Goal: Contribute content: Contribute content

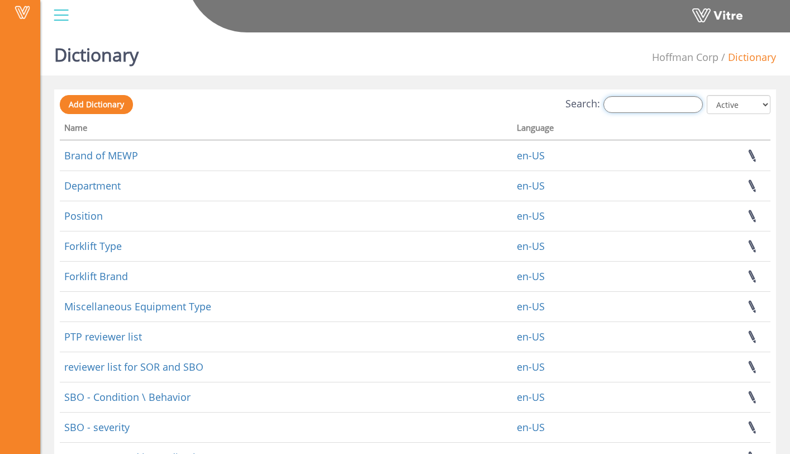
click at [624, 105] on input "Search:" at bounding box center [653, 104] width 99 height 17
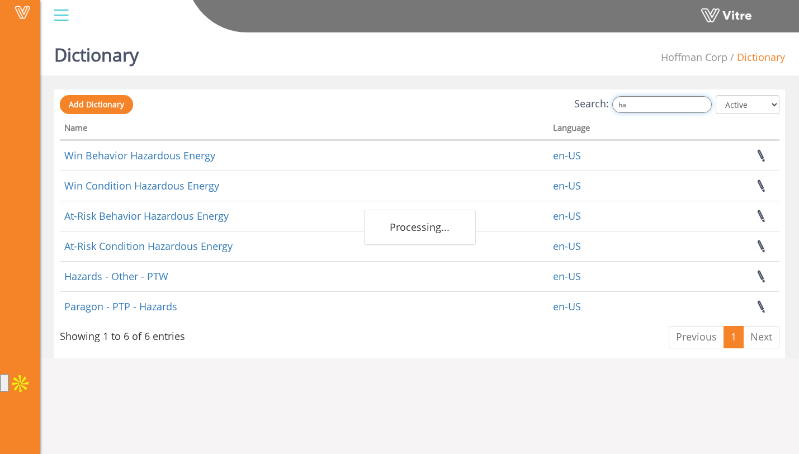
type input "h"
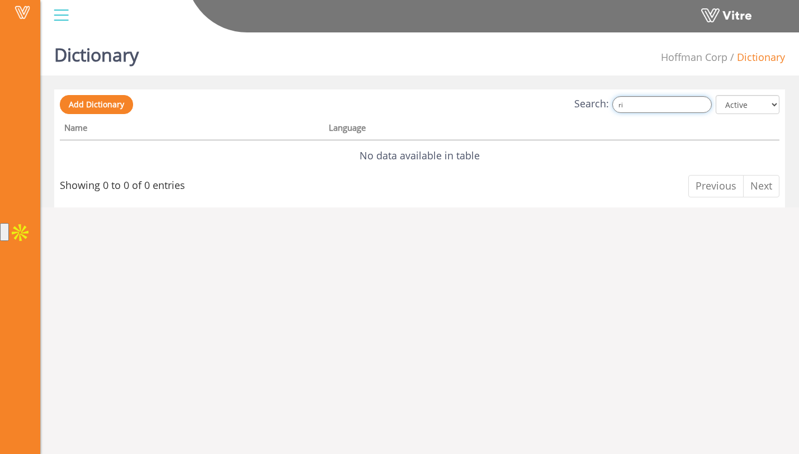
type input "r"
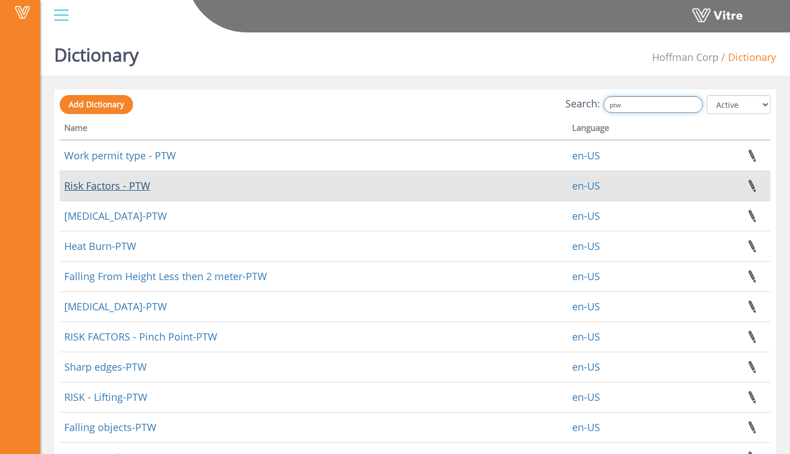
type input "ptw"
click at [139, 188] on link "Risk Factors - PTW" at bounding box center [107, 185] width 86 height 13
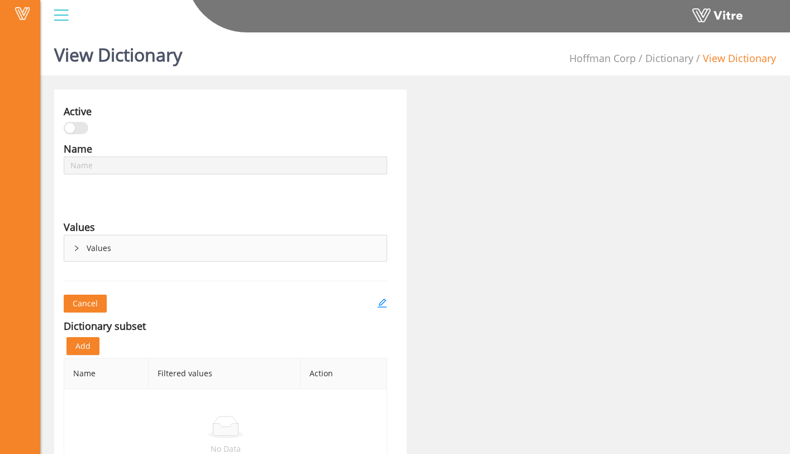
click at [78, 246] on icon "right" at bounding box center [76, 248] width 7 height 7
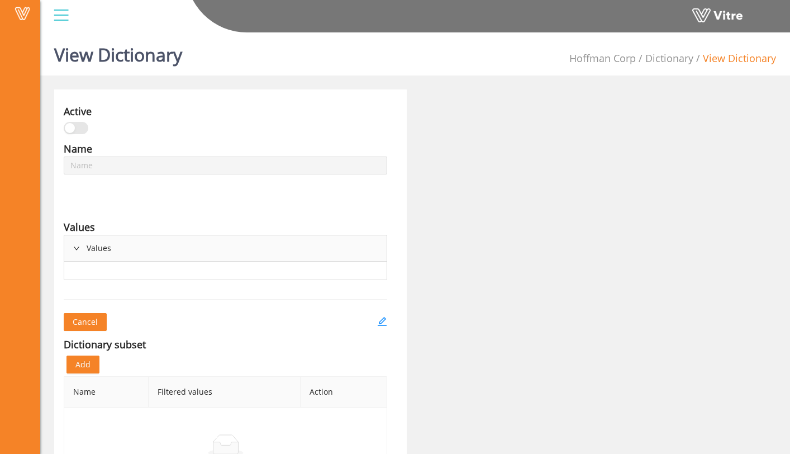
type input "Risk Factors - PTW"
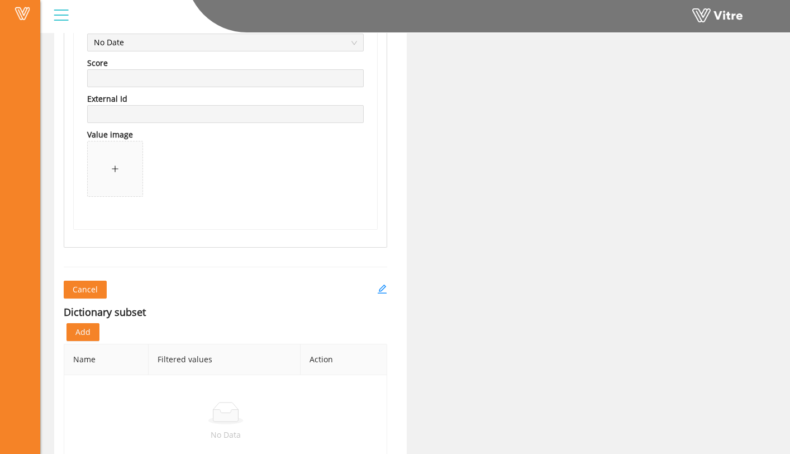
scroll to position [7734, 0]
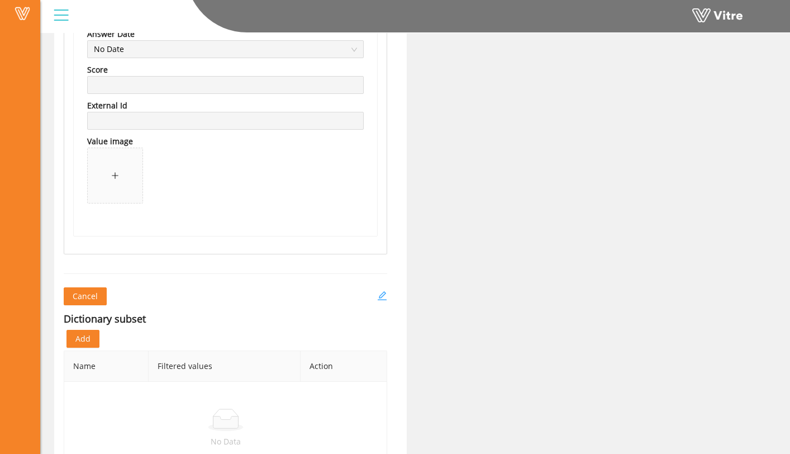
click at [383, 292] on icon "edit" at bounding box center [382, 295] width 9 height 9
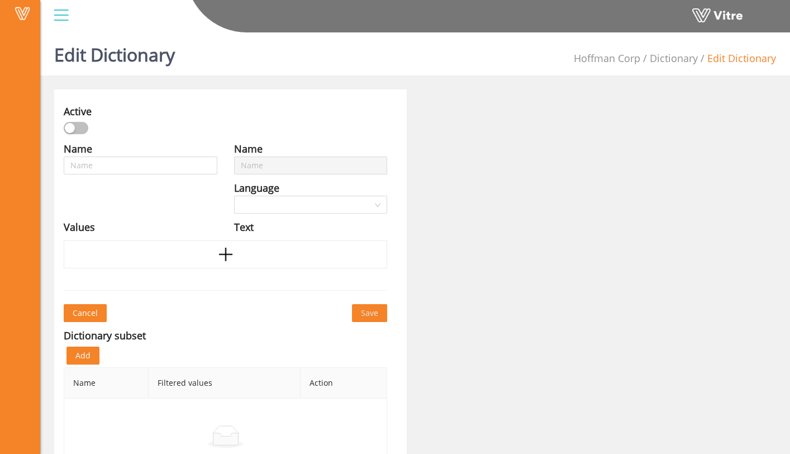
type input "Risk Factors - PTW"
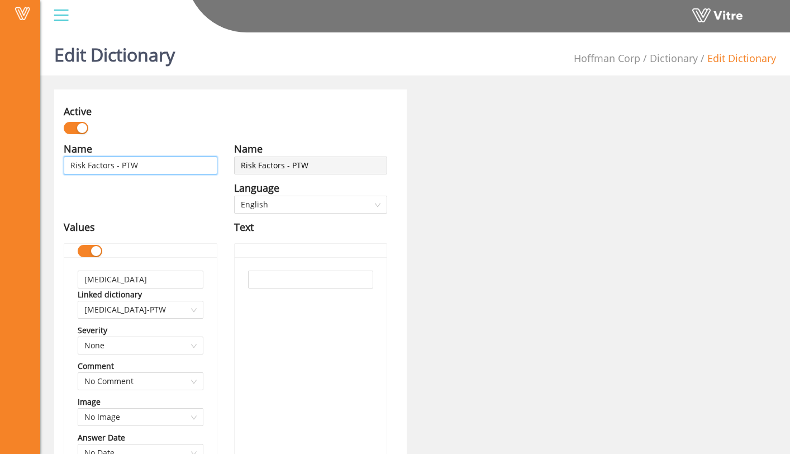
click at [158, 164] on input "Risk Factors - PTW" at bounding box center [141, 166] width 154 height 18
type input "Risk Factors - PTW"
type input "Risk Factors - PTW -"
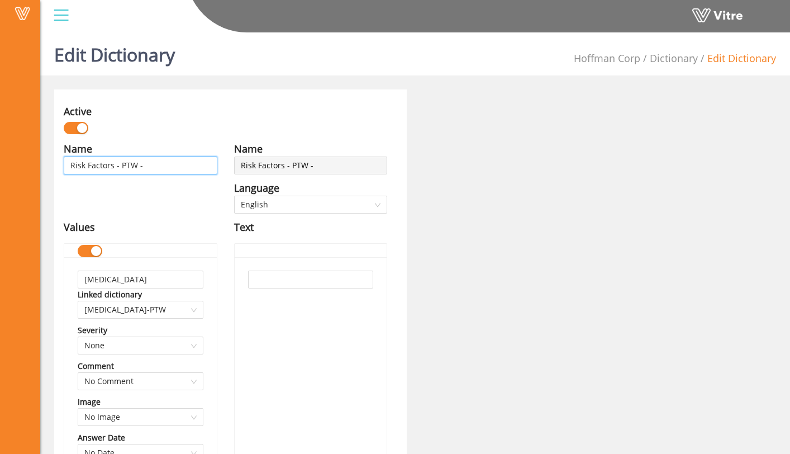
type input "Risk Factors - PTW -"
type input "Risk Factors - PTW - H"
type input "Risk Factors - PTW - HC"
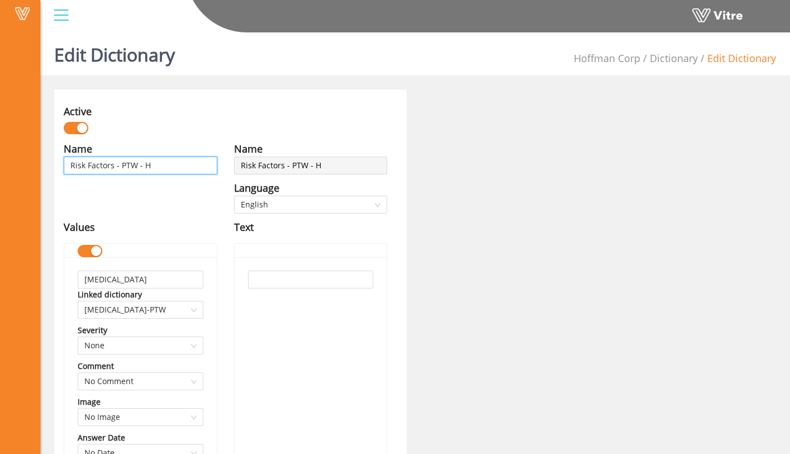
type input "Risk Factors - PTW - HC"
type input "Risk Factors - PTW - HCC"
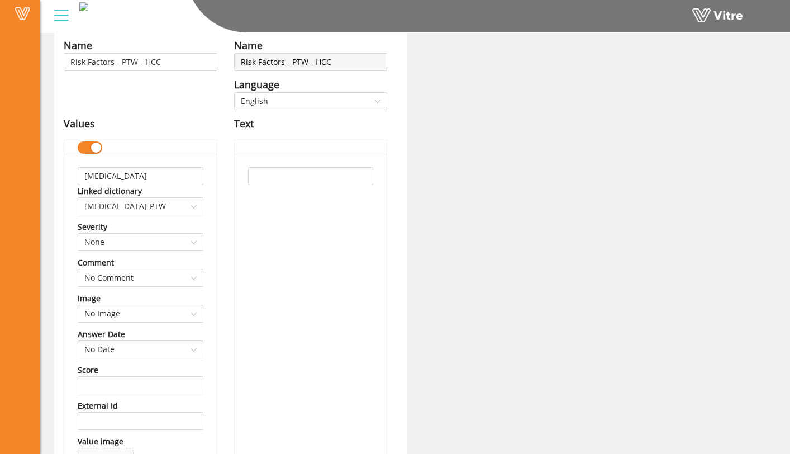
scroll to position [112, 0]
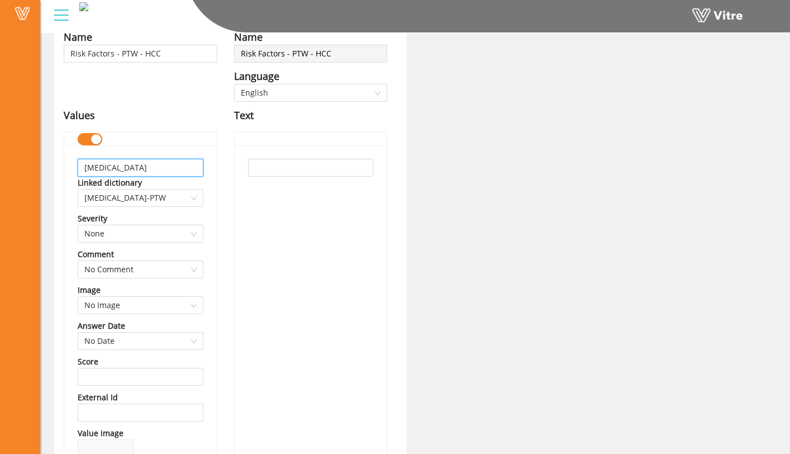
click at [170, 169] on input "[MEDICAL_DATA]" at bounding box center [141, 168] width 126 height 18
click at [187, 202] on span "[MEDICAL_DATA]-PTW" at bounding box center [140, 197] width 112 height 17
type input "Chemical Exposure"
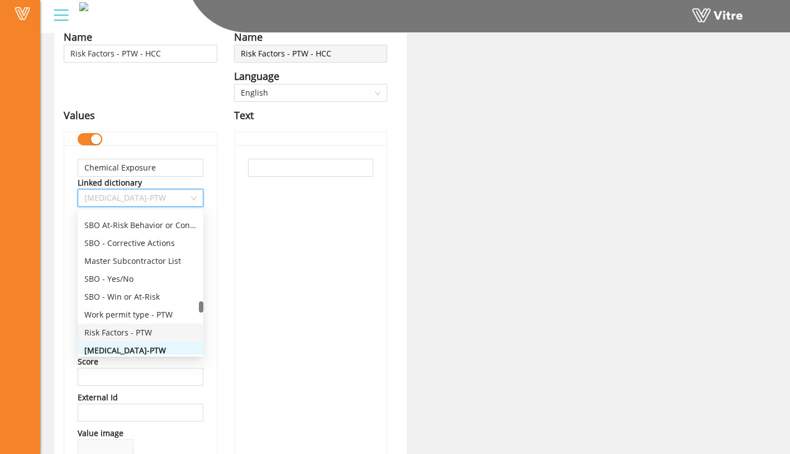
scroll to position [1828, 0]
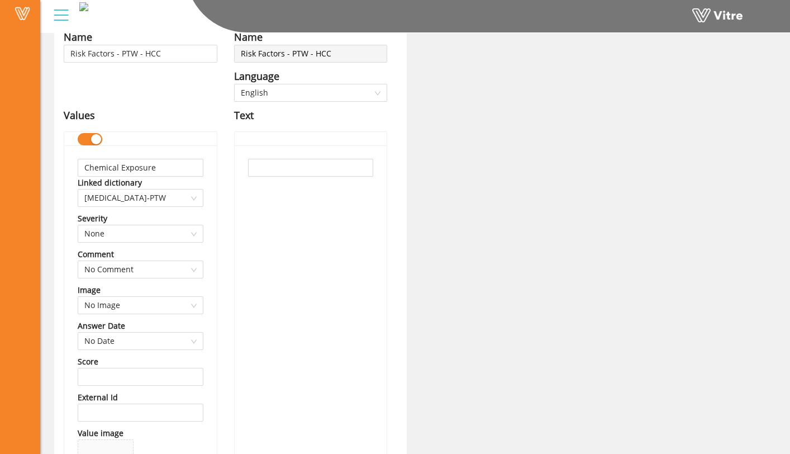
click at [202, 183] on div "Linked dictionary" at bounding box center [141, 183] width 126 height 12
click at [203, 186] on div "Chemical Exposure Linked dictionary [MEDICAL_DATA]-PTW Severity None Comment No…" at bounding box center [140, 336] width 153 height 382
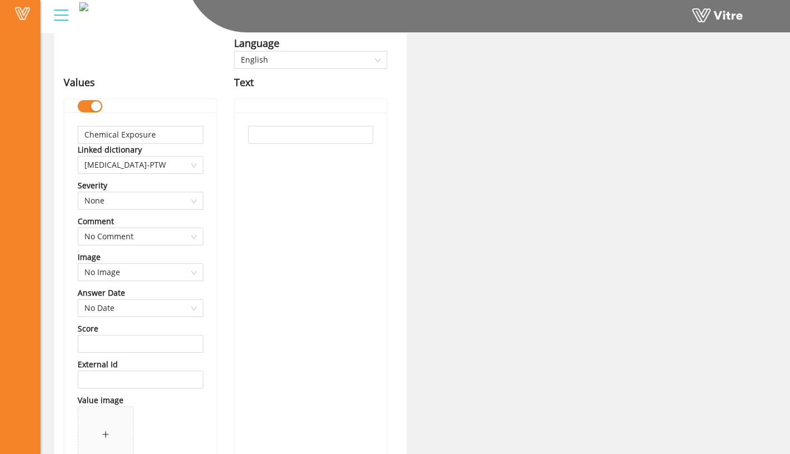
scroll to position [140, 0]
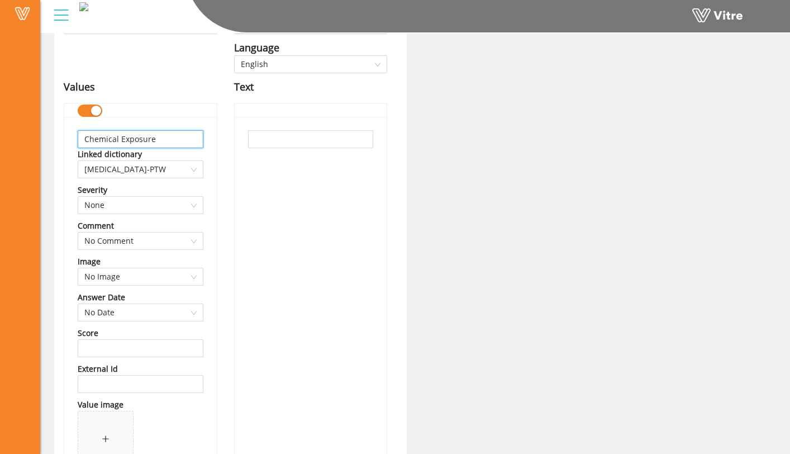
click at [170, 140] on input "Chemical Exposure" at bounding box center [141, 139] width 126 height 18
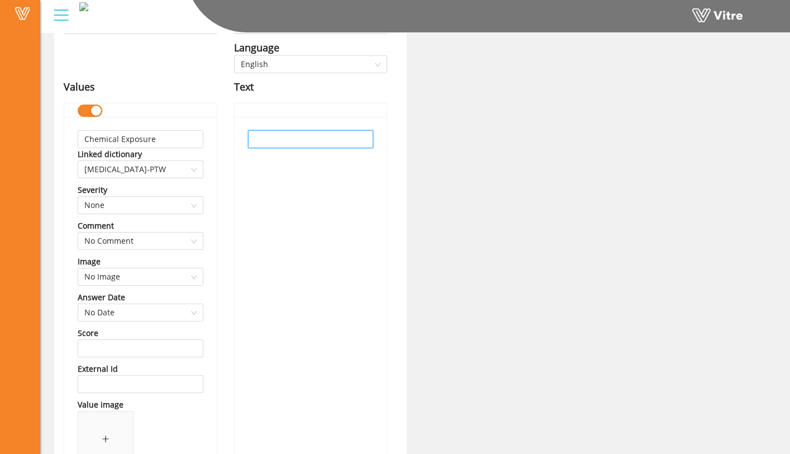
click at [269, 143] on input "text" at bounding box center [311, 139] width 126 height 18
paste input "Chemical Exposure"
type input "Chemical Exposure"
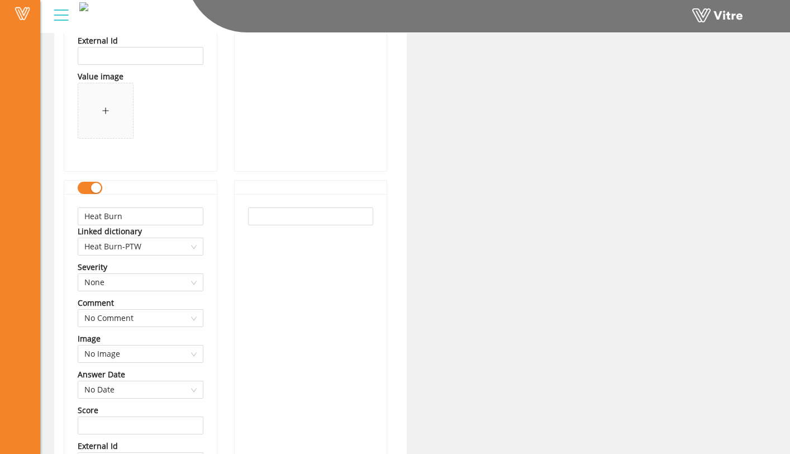
scroll to position [544, 0]
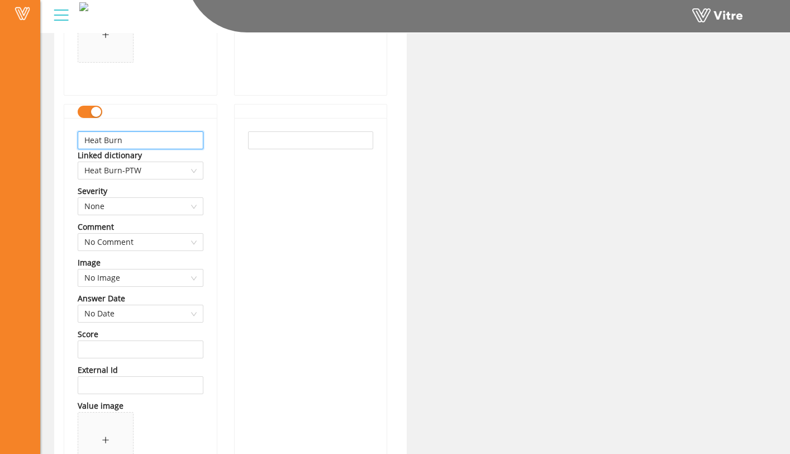
click at [183, 140] on input "Heat Burn" at bounding box center [141, 140] width 126 height 18
click at [183, 140] on input "Heat" at bounding box center [141, 140] width 126 height 18
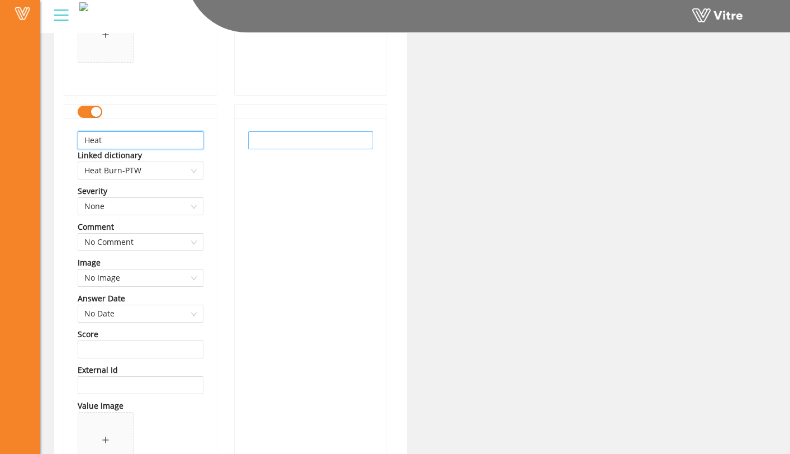
type input "Heat"
click at [278, 147] on input "text" at bounding box center [311, 140] width 126 height 18
paste input "Heat"
type input "Heat"
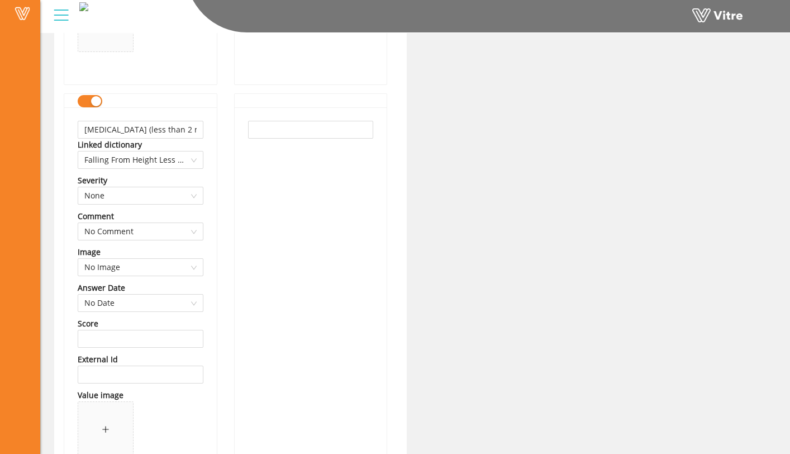
scroll to position [961, 0]
click at [184, 123] on input "[MEDICAL_DATA] (less than 2 meter)" at bounding box center [141, 129] width 126 height 18
click at [184, 127] on input "[MEDICAL_DATA] (less than 2 meter)" at bounding box center [141, 129] width 126 height 18
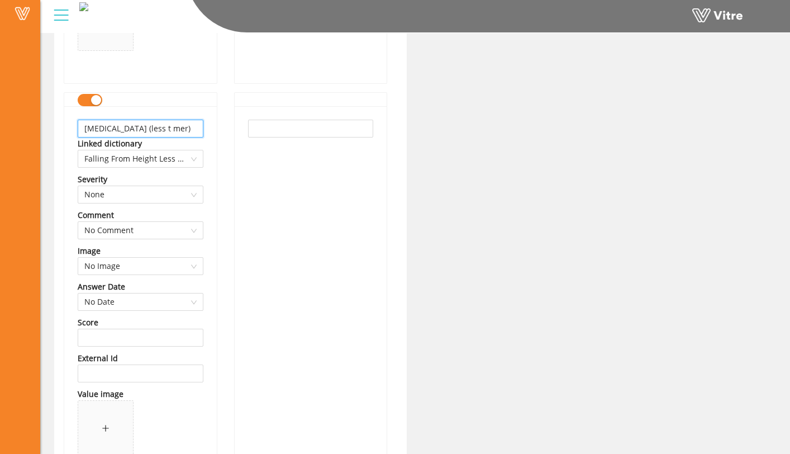
scroll to position [0, 0]
click at [200, 159] on div "Falling From Height Less then 2 meter-PTW" at bounding box center [141, 159] width 126 height 18
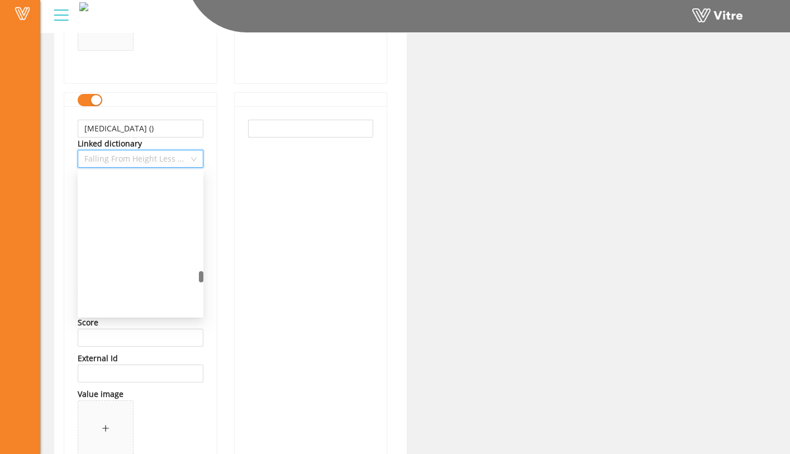
scroll to position [1865, 0]
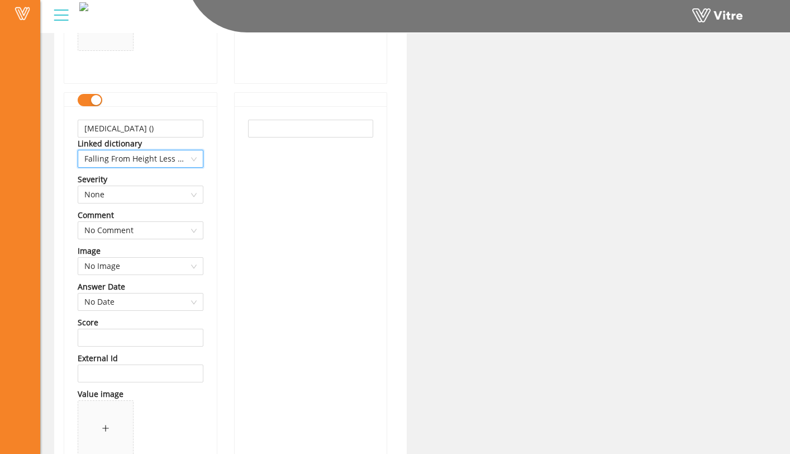
click at [200, 159] on div "Falling From Height Less then 2 meter-PTW" at bounding box center [141, 159] width 126 height 18
click at [158, 132] on input "[MEDICAL_DATA] ()" at bounding box center [141, 129] width 126 height 18
type input "[MEDICAL_DATA] (Less than 6ft)"
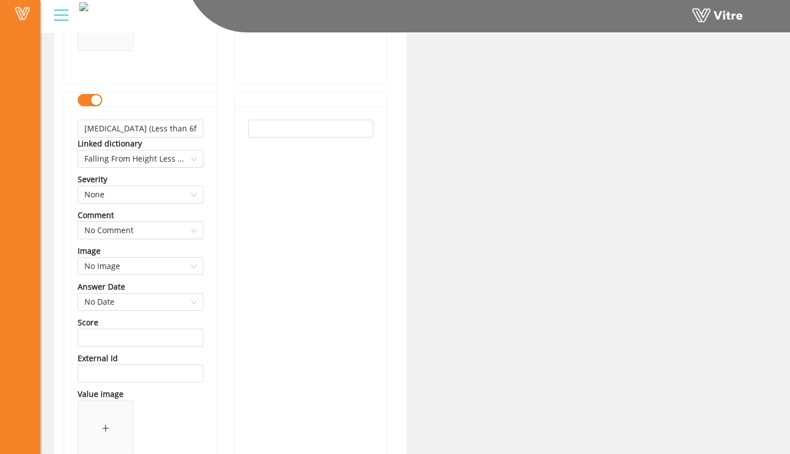
click at [245, 131] on div at bounding box center [311, 297] width 153 height 382
click at [168, 134] on input "[MEDICAL_DATA] (Less than 6ft)" at bounding box center [141, 129] width 126 height 18
click at [310, 117] on div at bounding box center [311, 297] width 153 height 382
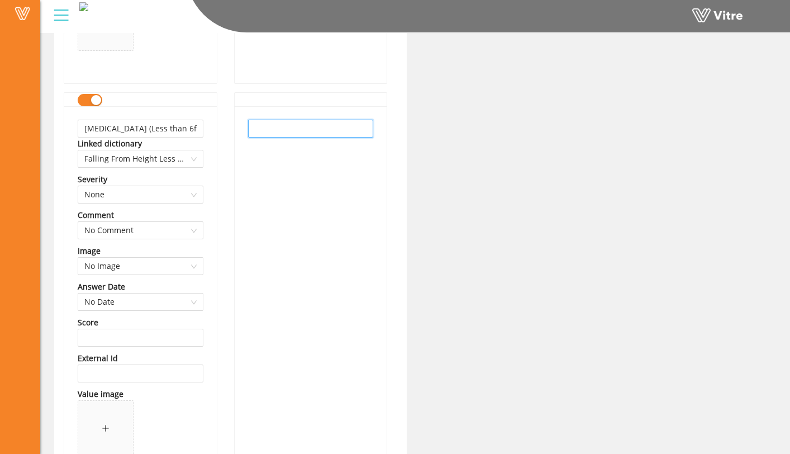
click at [309, 125] on input "text" at bounding box center [311, 129] width 126 height 18
paste input "[MEDICAL_DATA] (Less than 6ft)"
type input "[MEDICAL_DATA] (Less than 6ft)"
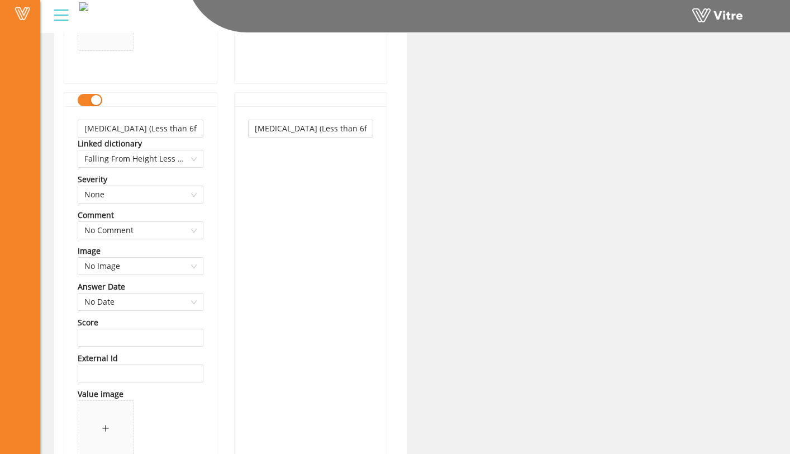
click at [274, 195] on div "[MEDICAL_DATA] (Less than 6ft)" at bounding box center [311, 297] width 153 height 382
click at [325, 122] on input "[MEDICAL_DATA] (Less than 6ft)" at bounding box center [311, 129] width 126 height 18
click at [343, 131] on input "[MEDICAL_DATA] (Less than 6ft)" at bounding box center [311, 129] width 126 height 18
click at [292, 178] on div "[MEDICAL_DATA] (Less than 6ft)" at bounding box center [311, 297] width 153 height 382
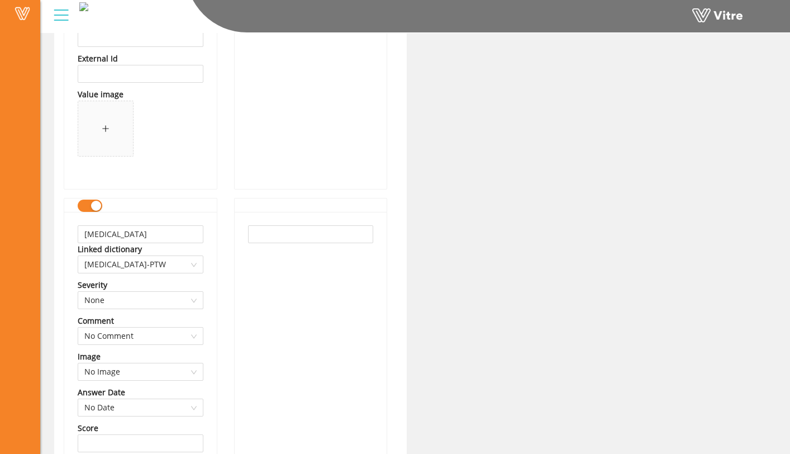
scroll to position [1263, 0]
click at [165, 238] on input "[MEDICAL_DATA]" at bounding box center [141, 233] width 126 height 18
type input "Flying Debris"
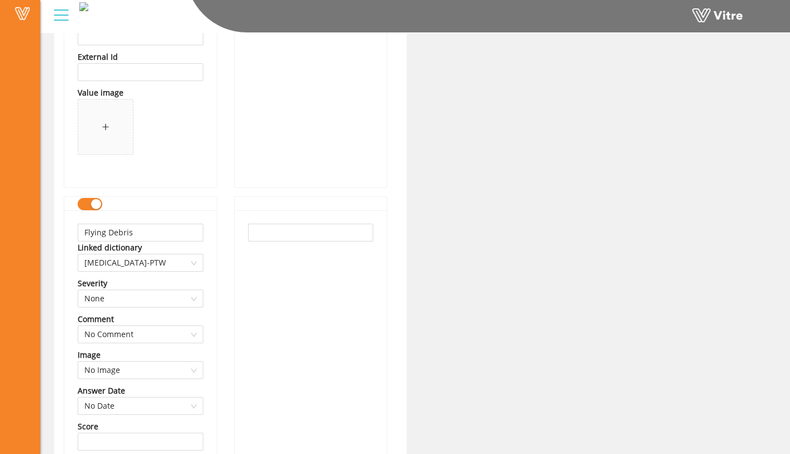
click at [179, 231] on input "Flying Debris" at bounding box center [141, 233] width 126 height 18
click at [289, 235] on input "text" at bounding box center [311, 233] width 126 height 18
paste input "Flying Debris"
type input "Flying Debris"
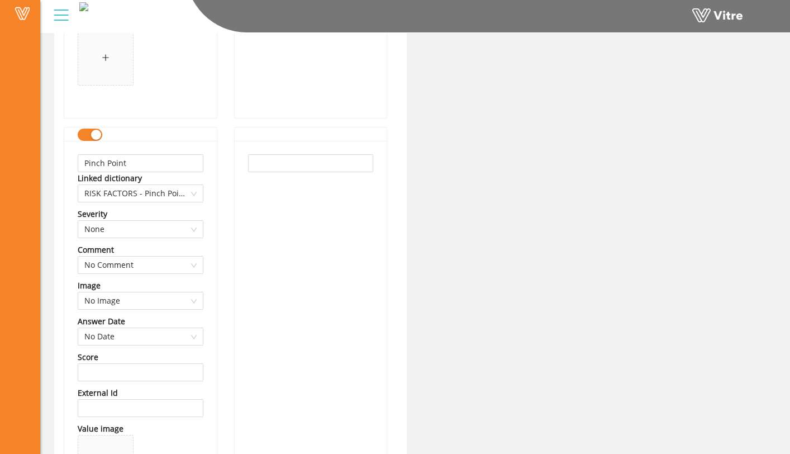
scroll to position [1739, 0]
click at [191, 170] on input "Pinch Point" at bounding box center [141, 162] width 126 height 18
click at [263, 162] on input "text" at bounding box center [311, 162] width 126 height 18
paste input "Pinch Point"
type input "Pinch Point"
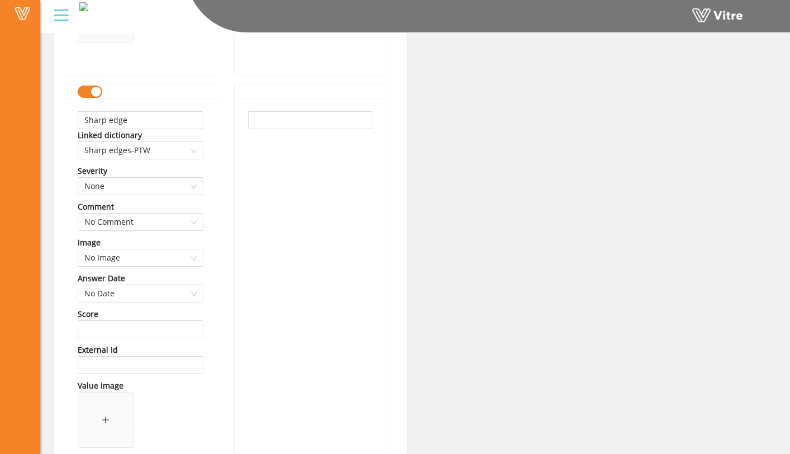
scroll to position [2210, 0]
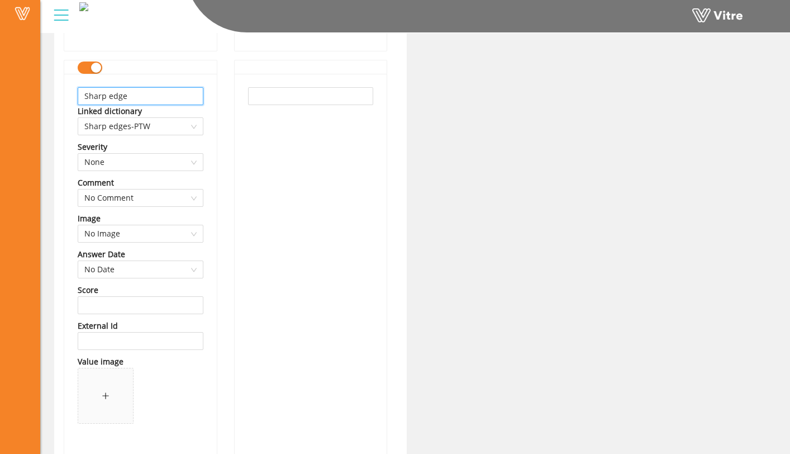
click at [177, 100] on input "Sharp edge" at bounding box center [141, 96] width 126 height 18
click at [234, 98] on div at bounding box center [311, 258] width 154 height 397
click at [253, 97] on input "text" at bounding box center [311, 96] width 126 height 18
paste input "Sharp edge"
type input "Sharp edge"
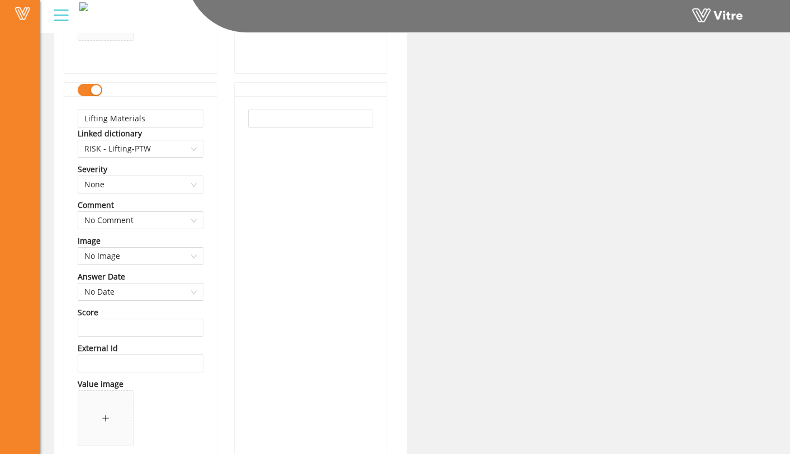
scroll to position [2600, 0]
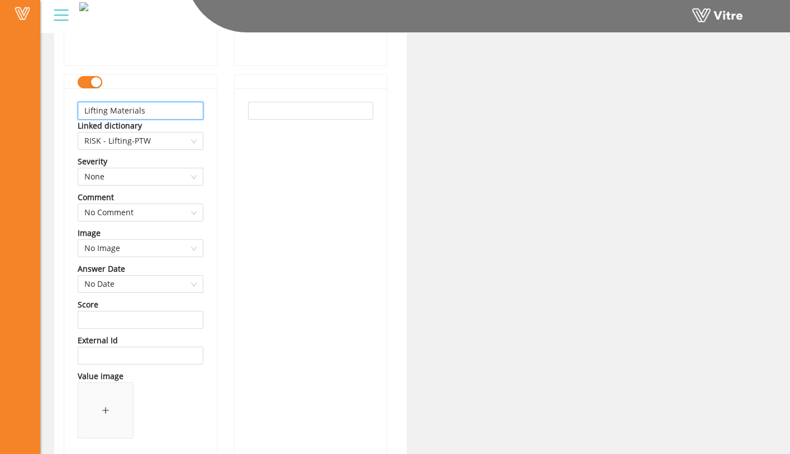
click at [193, 115] on input "Lifting Materials" at bounding box center [141, 111] width 126 height 18
click at [193, 114] on input "Lifting Materials" at bounding box center [141, 111] width 126 height 18
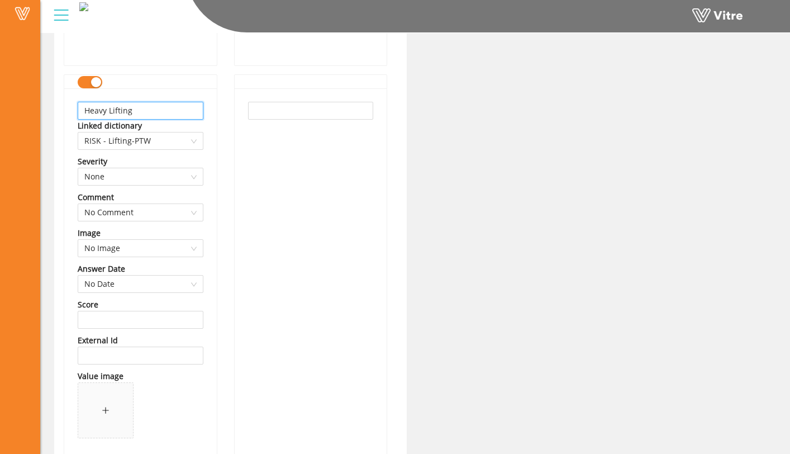
click at [192, 116] on input "Heavy Lifting" at bounding box center [141, 111] width 126 height 18
type input "Heavy Lifting"
click at [313, 111] on input "text" at bounding box center [311, 111] width 126 height 18
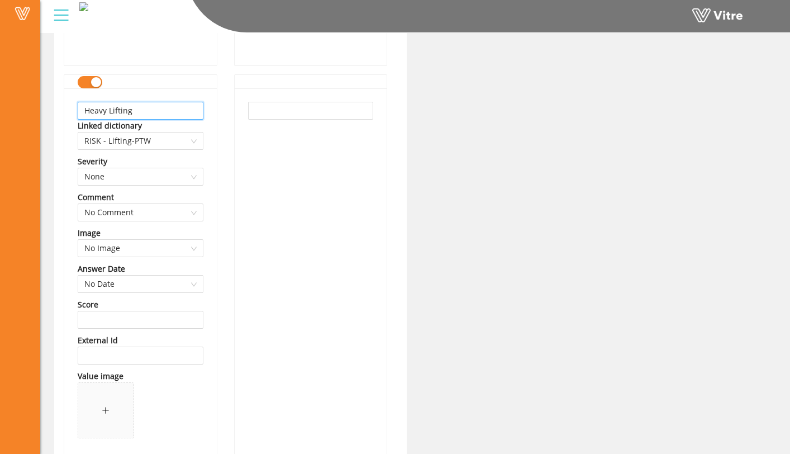
click at [189, 107] on input "Heavy Lifting" at bounding box center [141, 111] width 126 height 18
click at [272, 111] on input "text" at bounding box center [311, 111] width 126 height 18
paste input "Heavy Lifting"
type input "Heavy Lifting"
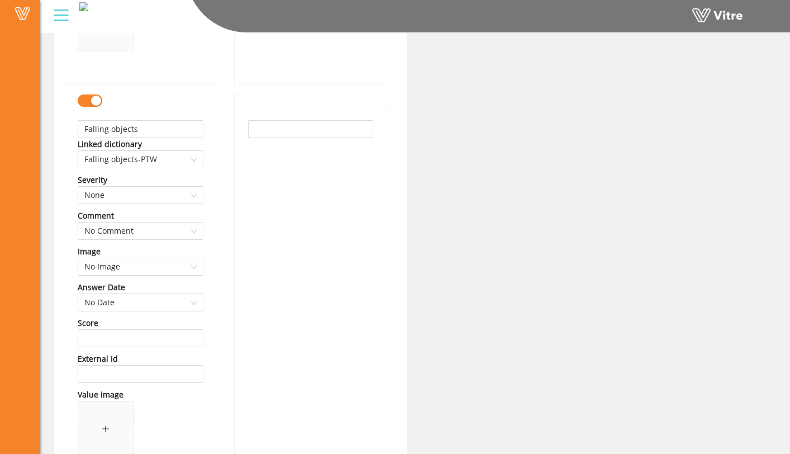
scroll to position [3014, 0]
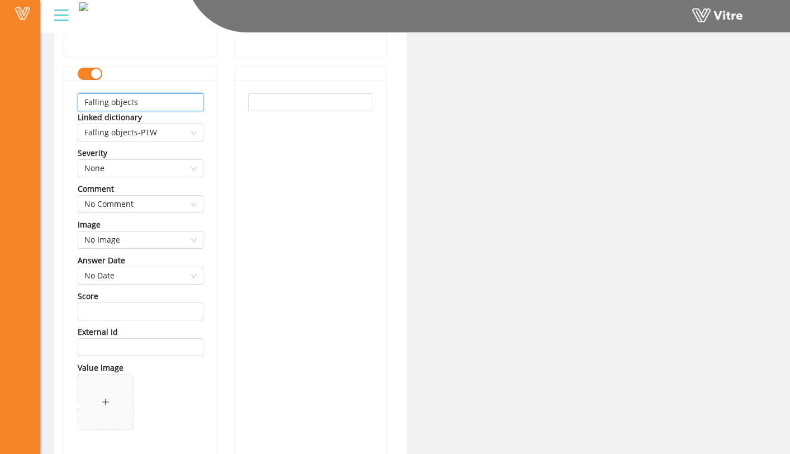
click at [187, 99] on input "Falling objects" at bounding box center [141, 102] width 126 height 18
click at [248, 107] on input "text" at bounding box center [311, 102] width 126 height 18
paste input "Falling objects"
type input "Falling objects"
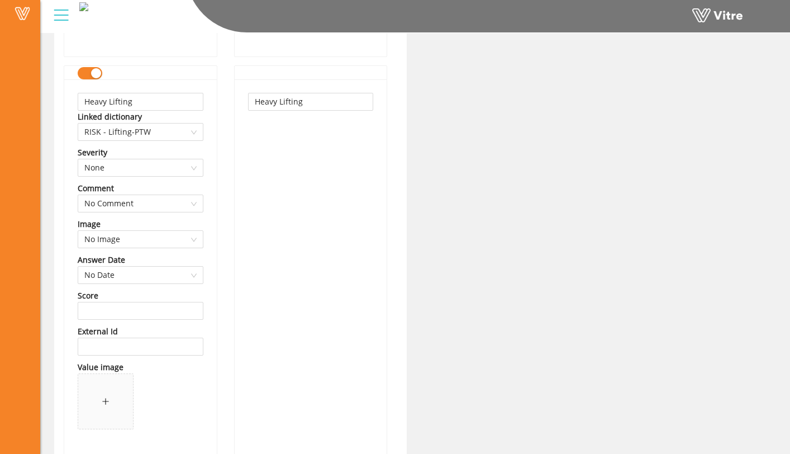
scroll to position [2567, 0]
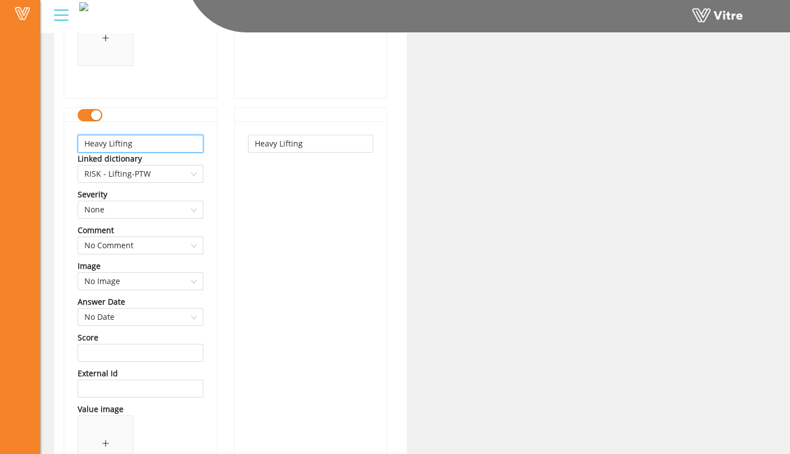
click at [111, 145] on input "Heavy Lifting" at bounding box center [141, 144] width 126 height 18
click at [140, 145] on input "Heavy lifting" at bounding box center [141, 144] width 126 height 18
type input "Heavy lifting"
click at [287, 139] on input "Heavy Lifting" at bounding box center [311, 144] width 126 height 18
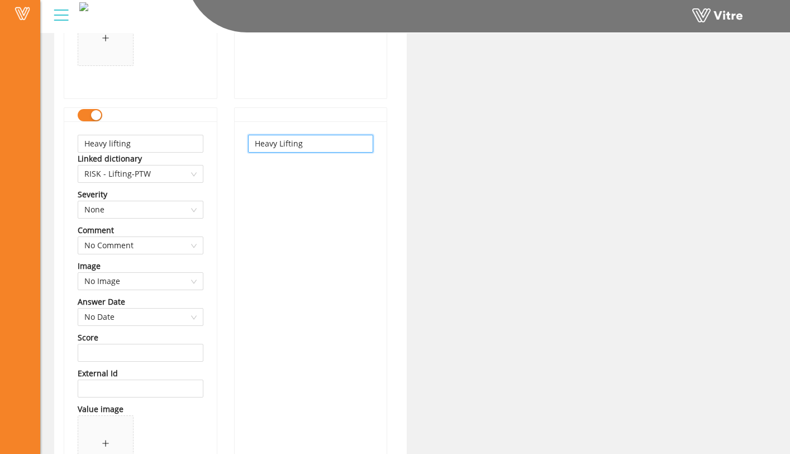
click at [287, 139] on input "Heavy Lifting" at bounding box center [311, 144] width 126 height 18
paste input "l"
type input "Heavy lifting"
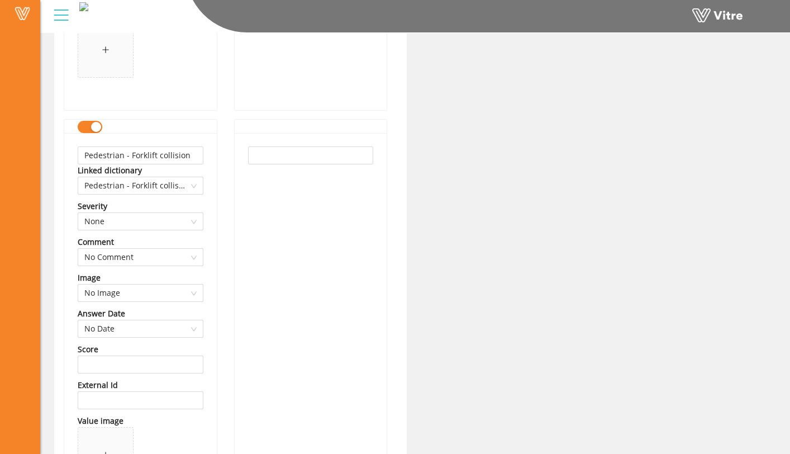
scroll to position [3371, 0]
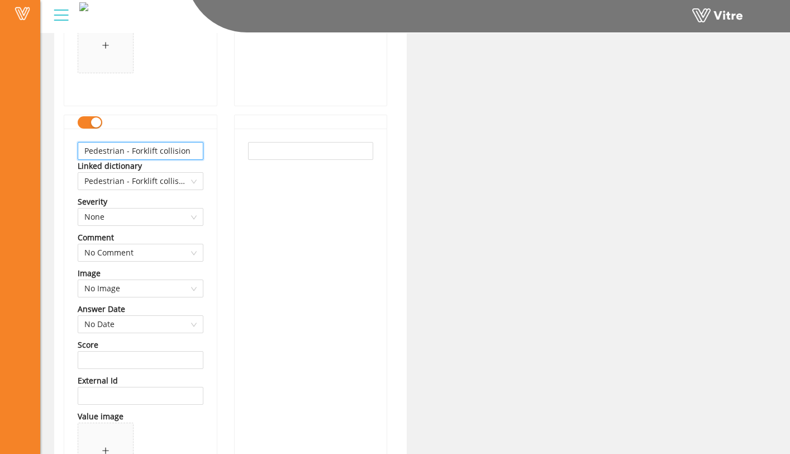
click at [183, 148] on input "Pedestrian - Forklift collision" at bounding box center [141, 151] width 126 height 18
type input "Vehicle/Equipment Traffic"
click at [263, 150] on input "text" at bounding box center [311, 151] width 126 height 18
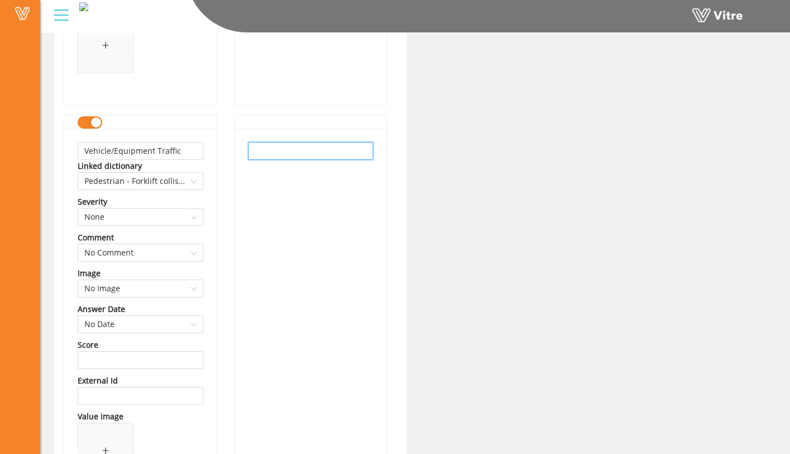
paste input "Vehicle/Equipment Traffic"
type input "Vehicle/Equipment Traffic"
click at [214, 164] on div "Vehicle/Equipment Traffic Linked dictionary Pedestrian - Forklift collision - P…" at bounding box center [140, 320] width 153 height 382
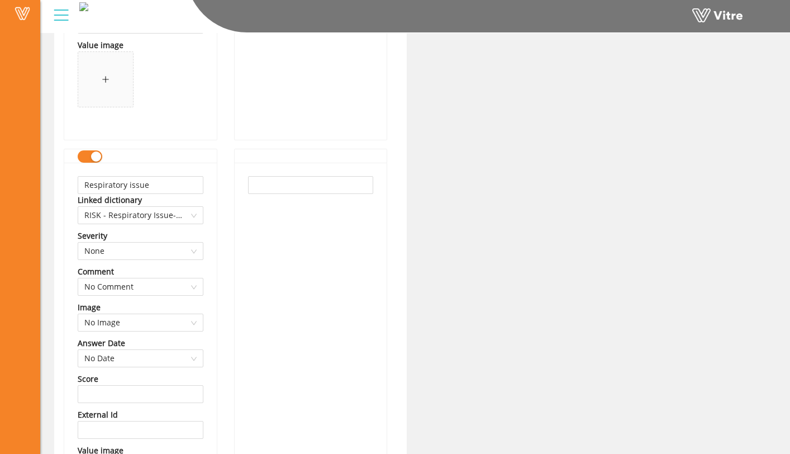
scroll to position [3749, 0]
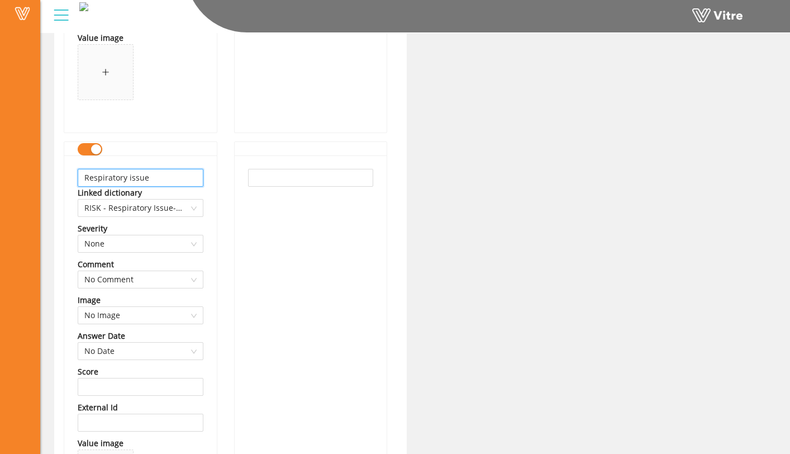
click at [182, 170] on input "Respiratory issue" at bounding box center [141, 178] width 126 height 18
click at [181, 176] on input "Respiratory issue" at bounding box center [141, 178] width 126 height 18
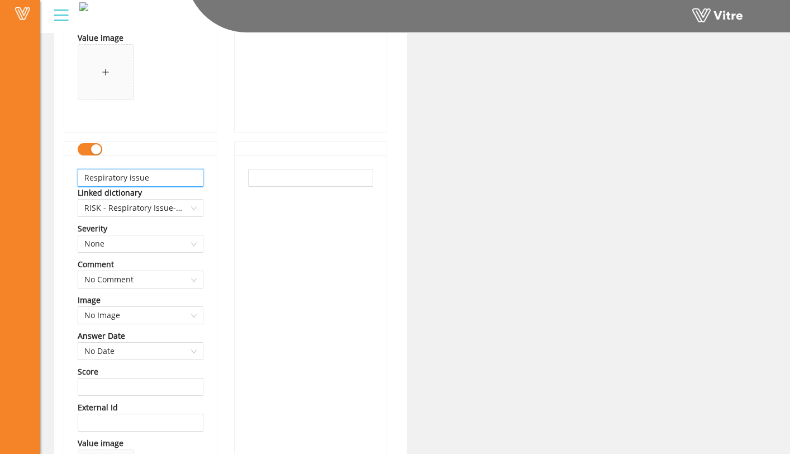
click at [181, 176] on input "Respiratory issue" at bounding box center [141, 178] width 126 height 18
click at [186, 177] on input "Dust/Silica/Particles in air" at bounding box center [141, 178] width 126 height 18
type input "Dust/Silica/Particles in air"
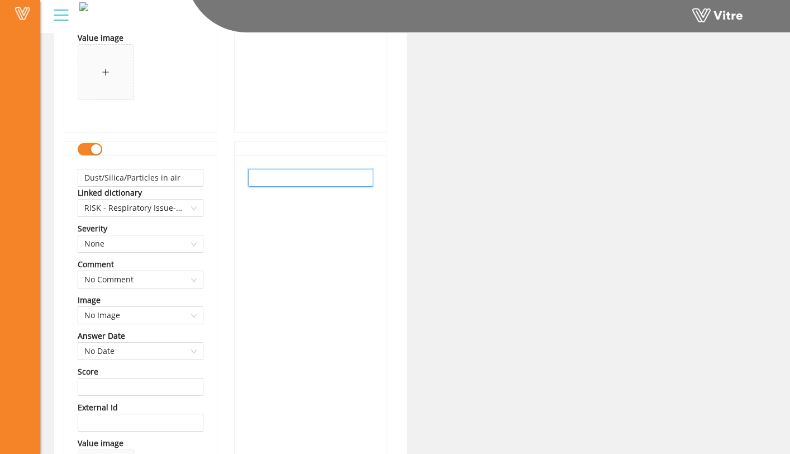
click at [262, 182] on input "text" at bounding box center [311, 178] width 126 height 18
paste input "Dust/Silica/Particles in air"
type input "Dust/Silica/Particles in air"
click at [213, 177] on div "Dust/Silica/Particles in air Linked dictionary RISK - Respiratory Issue-PTW Sev…" at bounding box center [140, 346] width 153 height 382
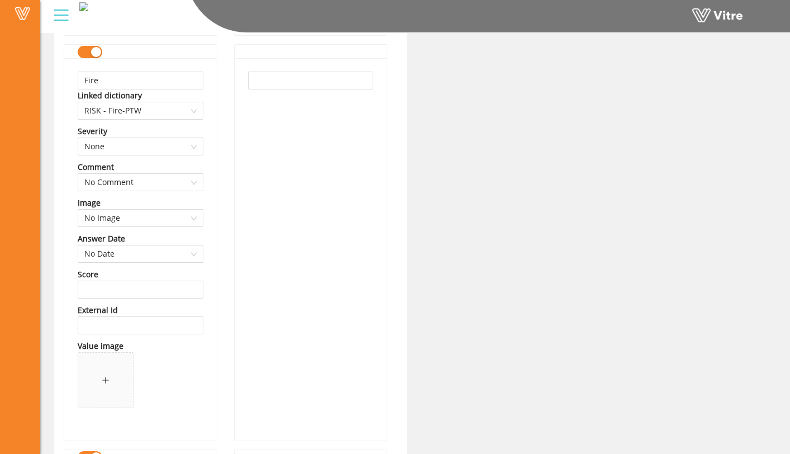
scroll to position [4254, 0]
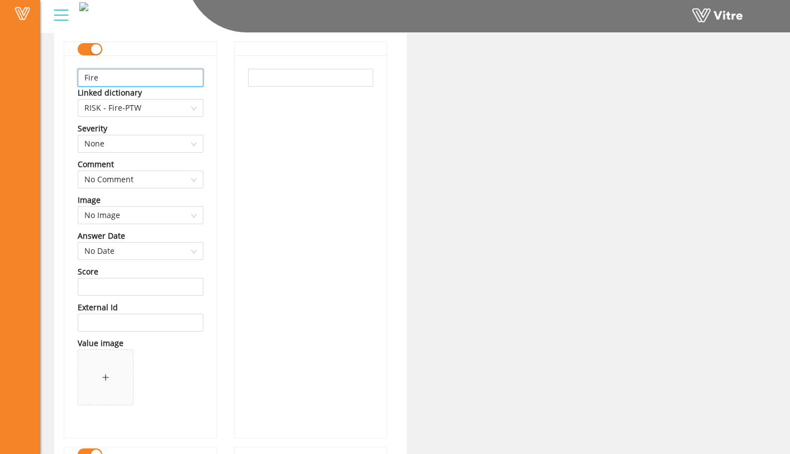
click at [168, 77] on input "Fire" at bounding box center [141, 78] width 126 height 18
click at [292, 80] on input "text" at bounding box center [311, 78] width 126 height 18
paste input "Fire"
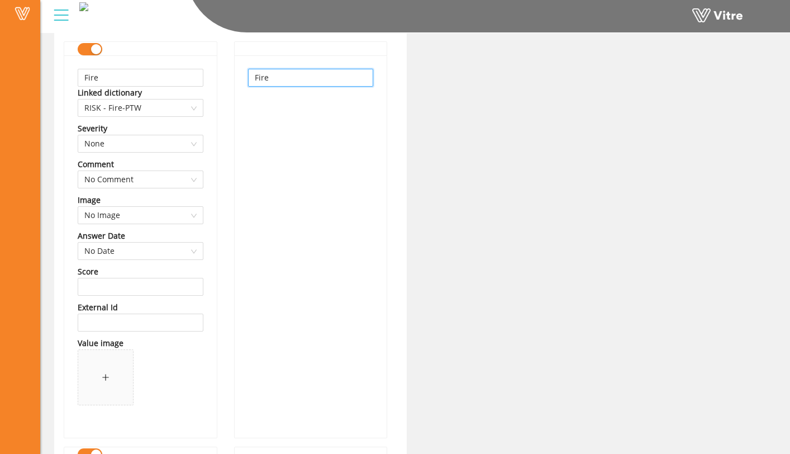
type input "Fire"
click at [210, 99] on div "Fire Linked dictionary RISK - Fire-PTW Severity None Comment No Comment Image N…" at bounding box center [140, 246] width 153 height 382
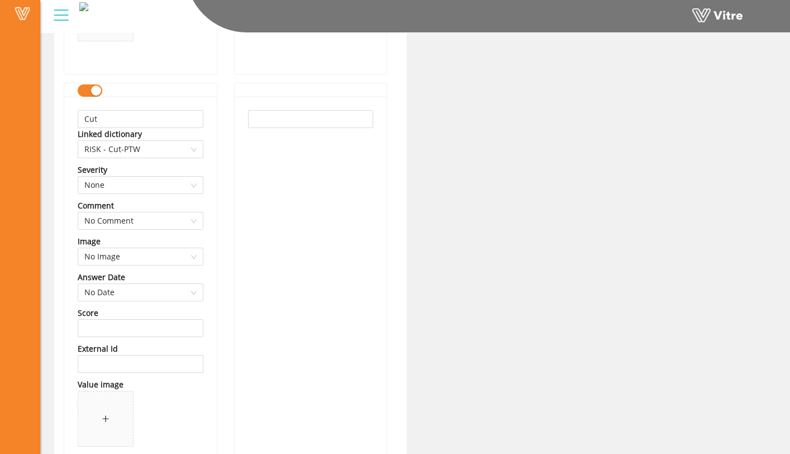
scroll to position [4643, 0]
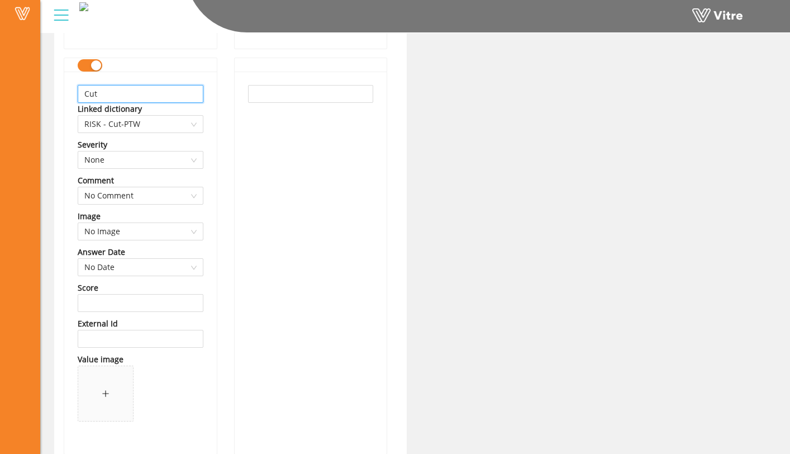
click at [188, 88] on input "Cut" at bounding box center [141, 94] width 126 height 18
click at [91, 72] on button "button" at bounding box center [90, 65] width 25 height 12
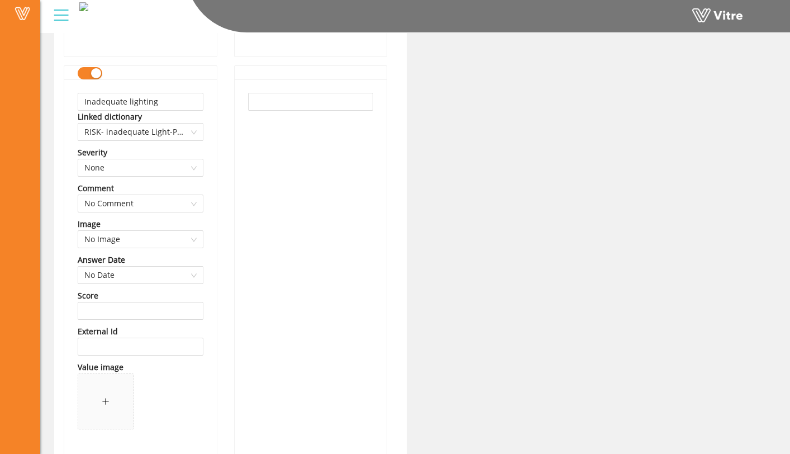
scroll to position [5067, 0]
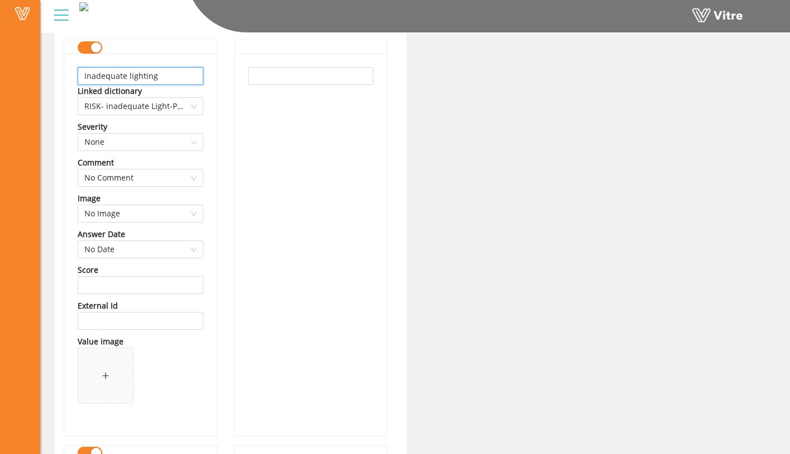
click at [193, 81] on input "Inadequate lighting" at bounding box center [141, 76] width 126 height 18
click at [262, 82] on input "text" at bounding box center [311, 76] width 126 height 18
paste input "Inadequate lighting"
type input "Inadequate lighting"
click at [234, 87] on div "Inadequate lighting" at bounding box center [311, 238] width 154 height 397
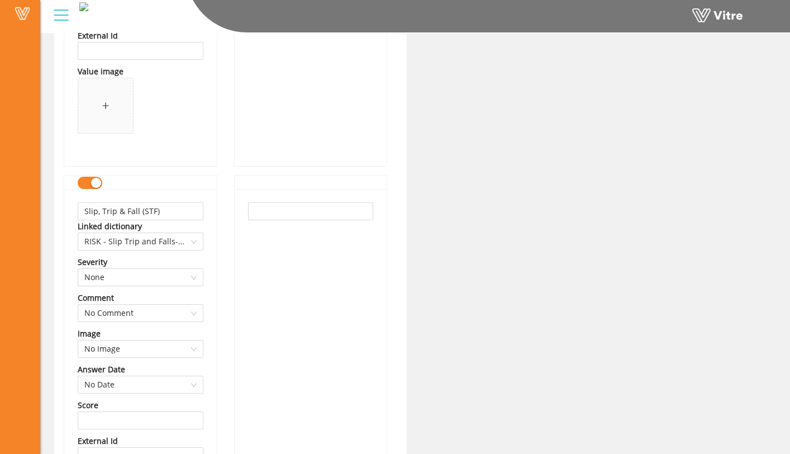
scroll to position [5429, 0]
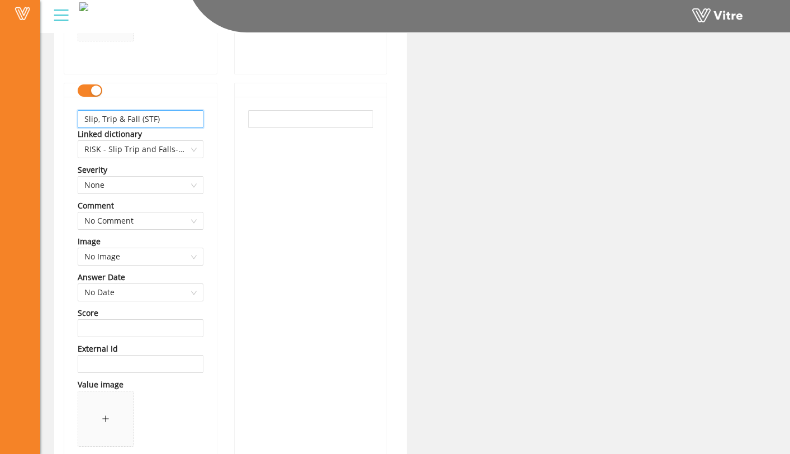
click at [178, 116] on input "Slip, Trip & Fall (STF)" at bounding box center [141, 119] width 126 height 18
click at [257, 120] on input "text" at bounding box center [311, 119] width 126 height 18
paste input "Slip, Trip & Fall (STF)"
type input "Slip, Trip & Fall (STF)"
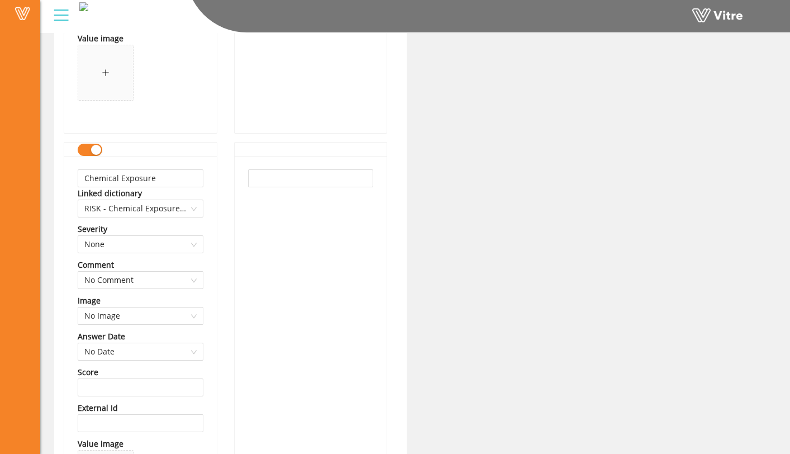
scroll to position [5789, 0]
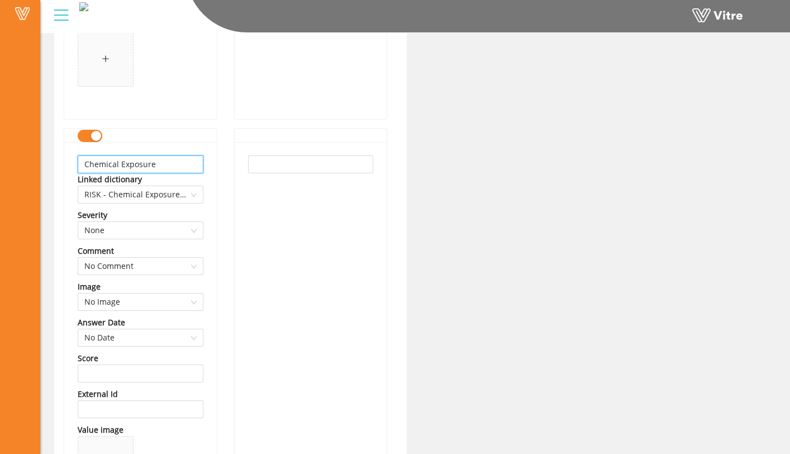
click at [183, 163] on input "Chemical Exposure" at bounding box center [141, 164] width 126 height 18
click at [93, 141] on div "button" at bounding box center [96, 136] width 10 height 10
click at [235, 200] on div at bounding box center [311, 333] width 153 height 382
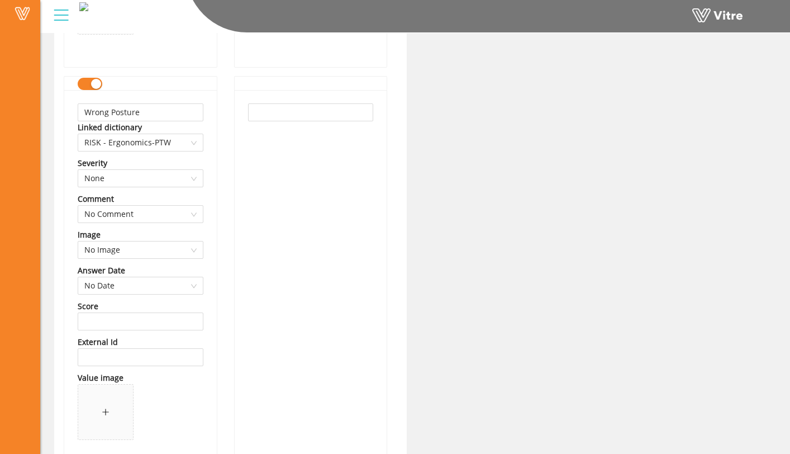
scroll to position [6279, 0]
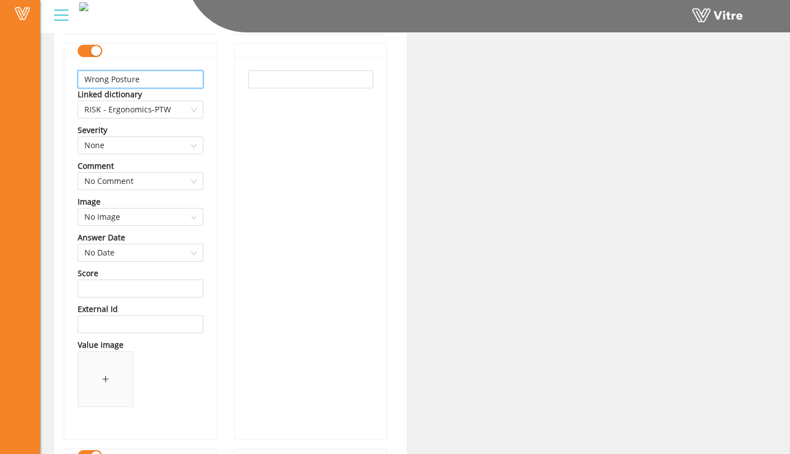
click at [184, 82] on input "Wrong Posture" at bounding box center [141, 79] width 126 height 18
click at [253, 86] on input "text" at bounding box center [311, 79] width 126 height 18
paste input "Wrong Posture"
type input "Wrong Posture"
click at [235, 86] on div "Wrong Posture" at bounding box center [311, 248] width 153 height 382
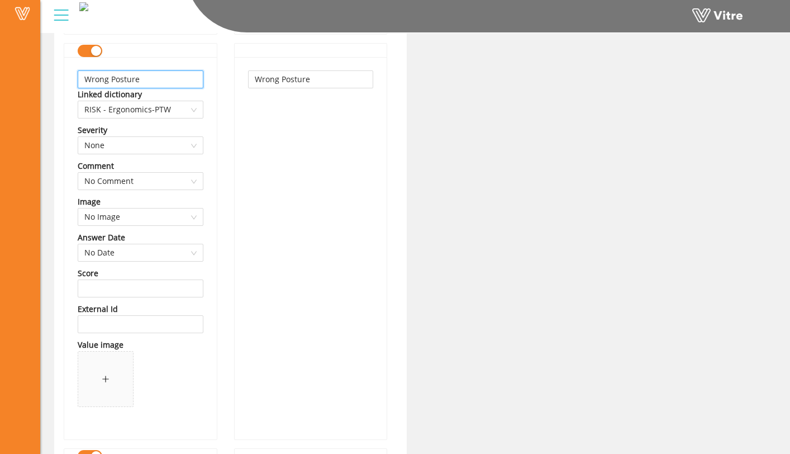
click at [198, 80] on input "Wrong Posture" at bounding box center [141, 79] width 126 height 18
click at [211, 82] on div "Wrong Posture Linked dictionary RISK - Ergonomics-PTW Severity None Comment No …" at bounding box center [140, 248] width 153 height 382
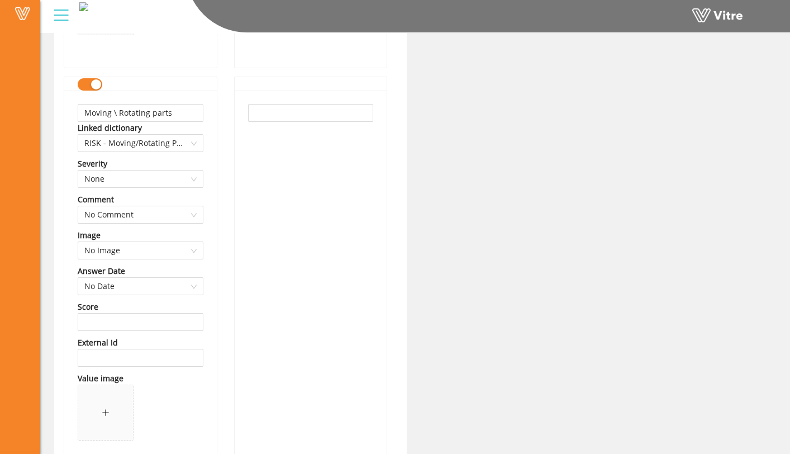
scroll to position [6653, 0]
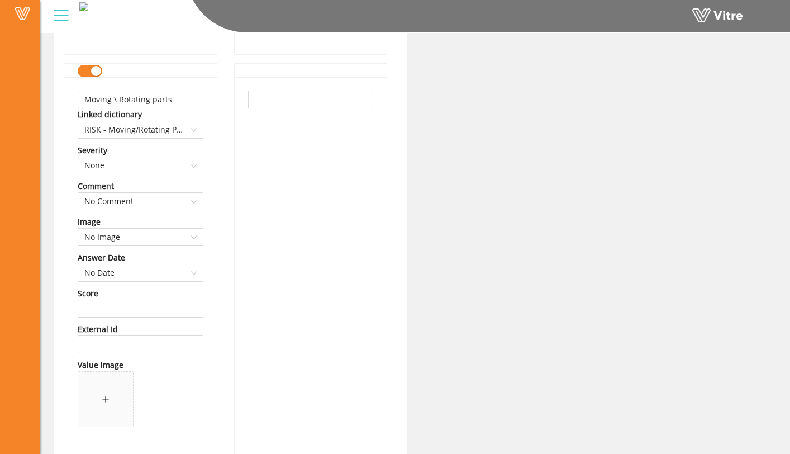
scroll to position [6668, 0]
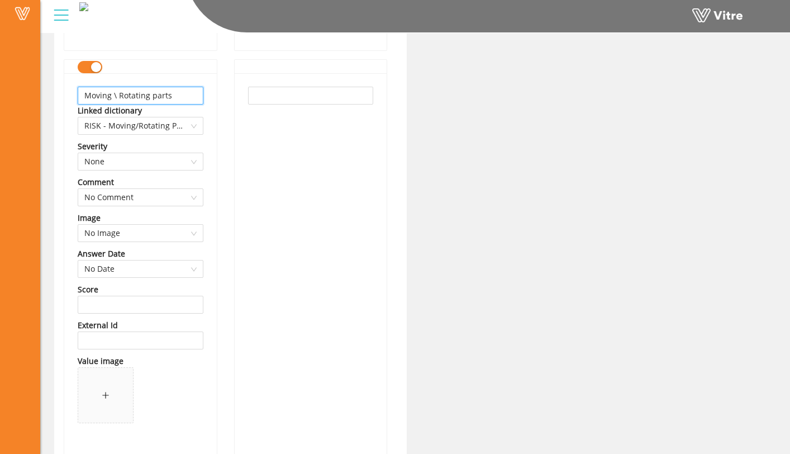
click at [188, 96] on input "Moving \ Rotating parts" at bounding box center [141, 96] width 126 height 18
click at [267, 98] on input "text" at bounding box center [311, 96] width 126 height 18
paste input "Moving \ Rotating parts"
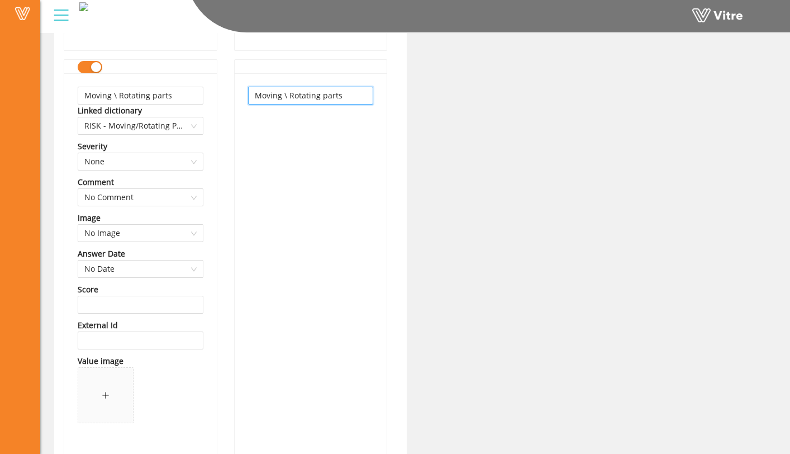
type input "Moving \ Rotating parts"
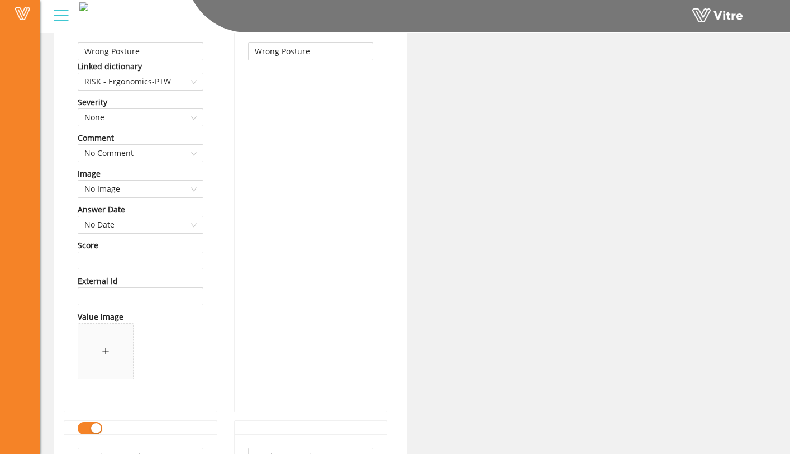
scroll to position [6288, 0]
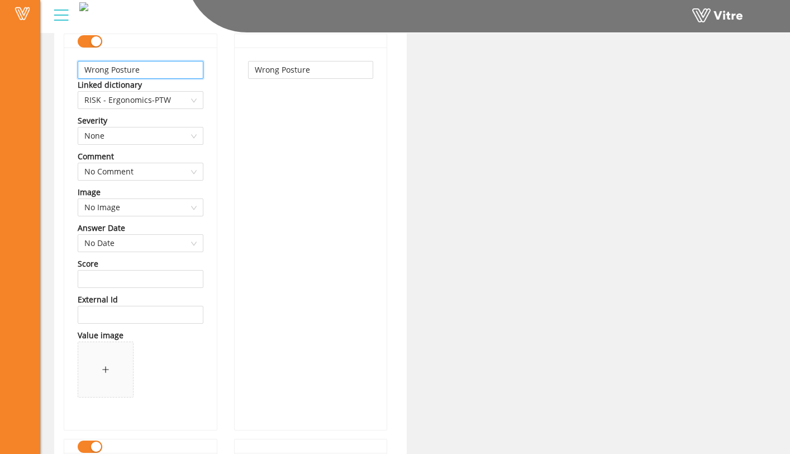
click at [186, 75] on input "Wrong Posture" at bounding box center [141, 70] width 126 height 18
type input "Improper Body Position"
click at [293, 74] on input "Wrong Posture" at bounding box center [311, 70] width 126 height 18
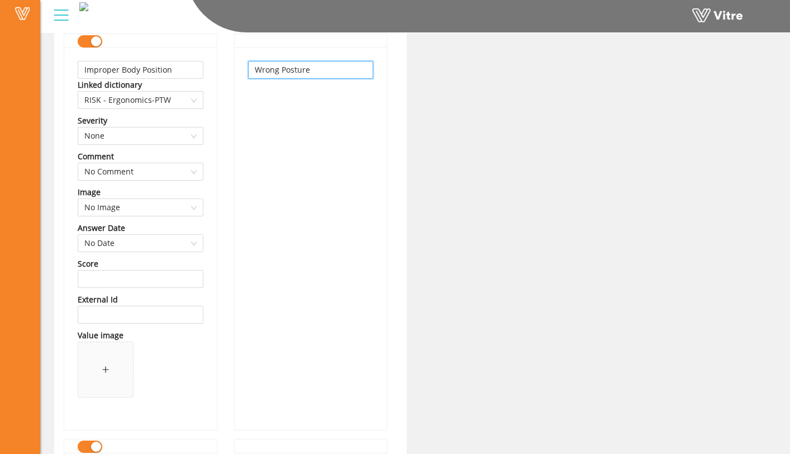
paste input "Improper Body Position"
type input "Wrong PosImproper Body Positionture"
click at [124, 70] on input "Improper Body Position" at bounding box center [141, 70] width 126 height 18
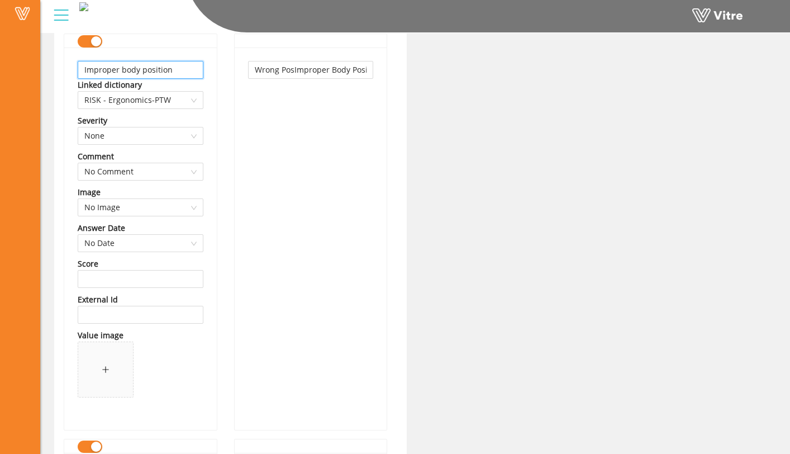
click at [178, 66] on input "Improper body position" at bounding box center [141, 70] width 126 height 18
type input "Improper body position"
click at [268, 63] on input "Wrong PosImproper Body Positionture" at bounding box center [311, 70] width 126 height 18
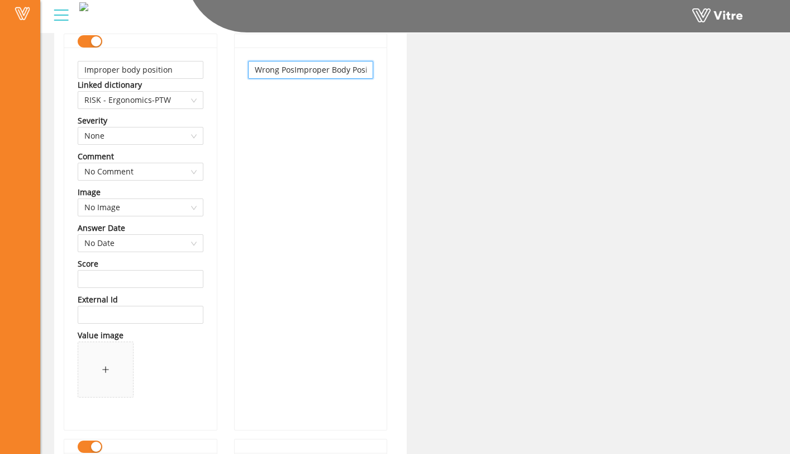
paste input "Improper body position"
type input "Improper body position"
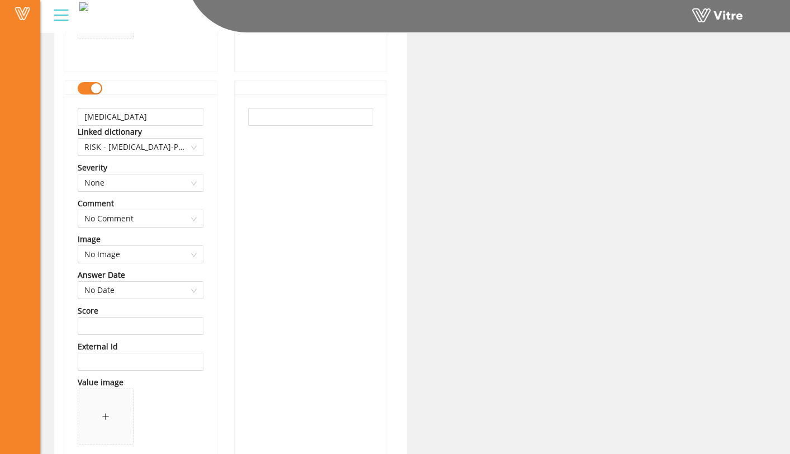
scroll to position [7075, 0]
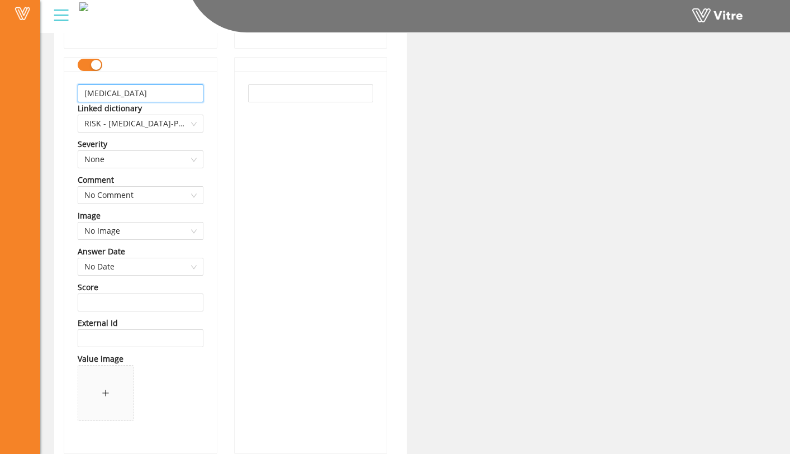
click at [185, 96] on input "[MEDICAL_DATA]" at bounding box center [141, 93] width 126 height 18
click at [187, 93] on input "Exposed live electrical" at bounding box center [141, 93] width 126 height 18
type input "Exposed live electrical"
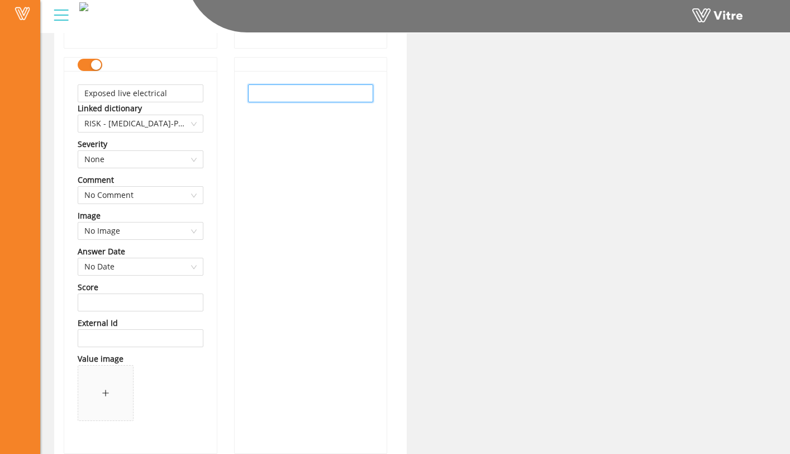
click at [263, 94] on input "text" at bounding box center [311, 93] width 126 height 18
paste input "Exposed live electrical"
type input "Exposed live electrical"
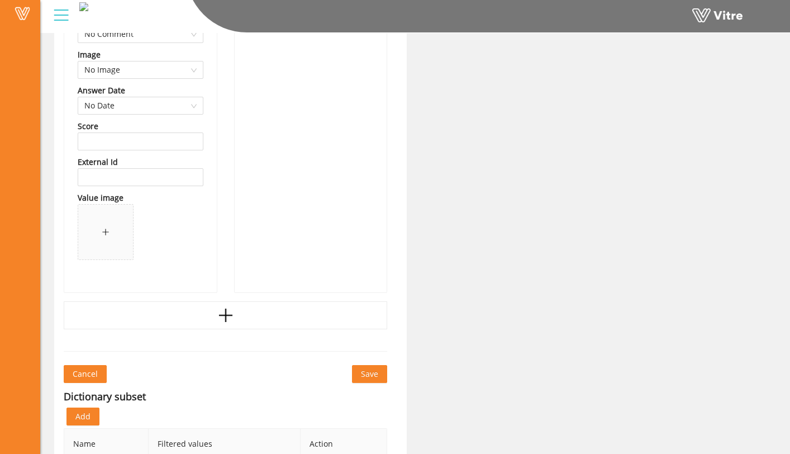
scroll to position [7752, 0]
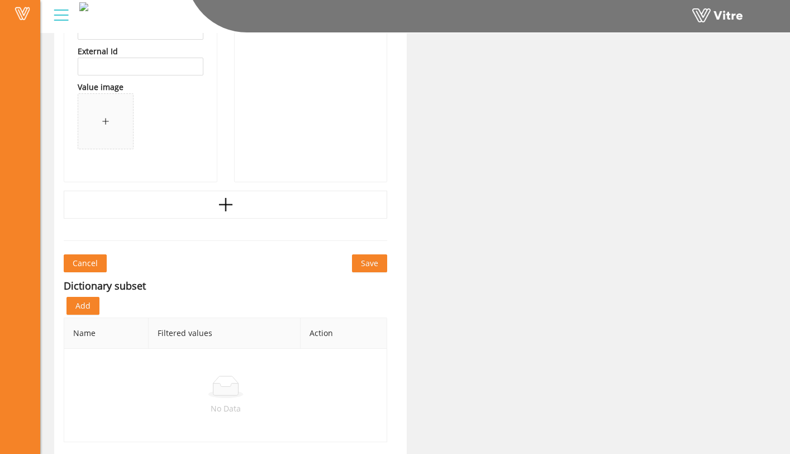
click at [365, 261] on span "Save" at bounding box center [369, 263] width 17 height 12
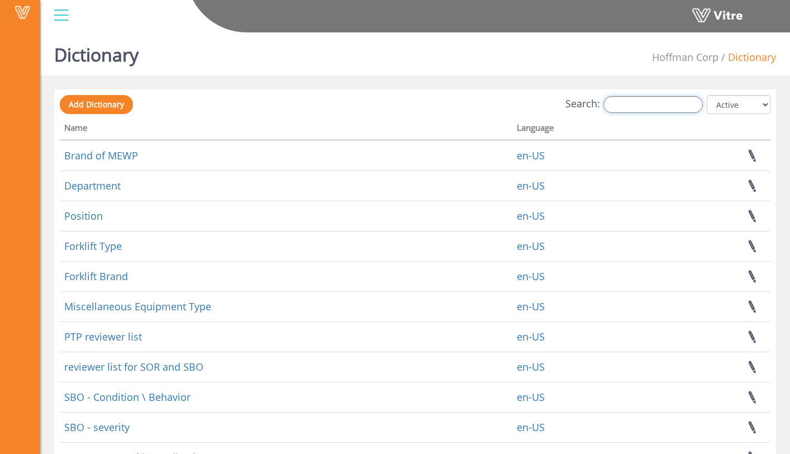
click at [643, 110] on input "Search:" at bounding box center [653, 104] width 99 height 17
type input "hea"
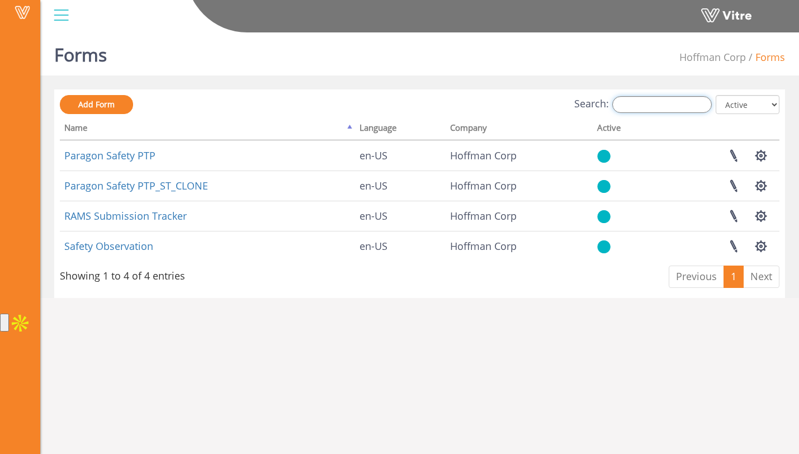
click at [650, 110] on input "Search:" at bounding box center [661, 104] width 99 height 17
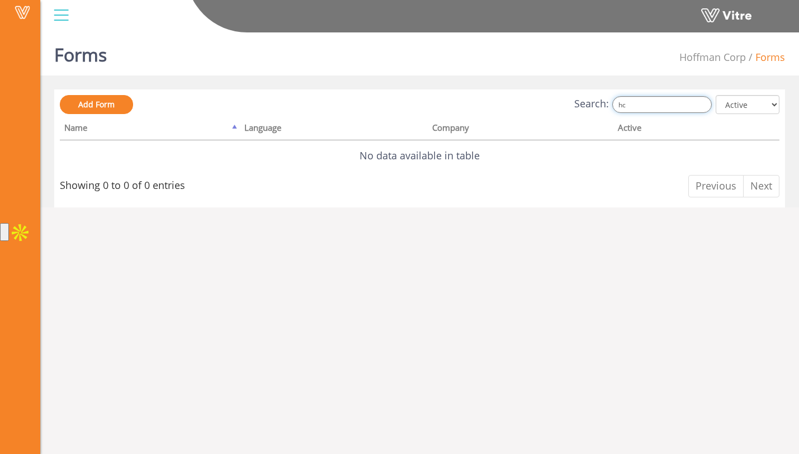
type input "h"
